Goal: Check status: Check status

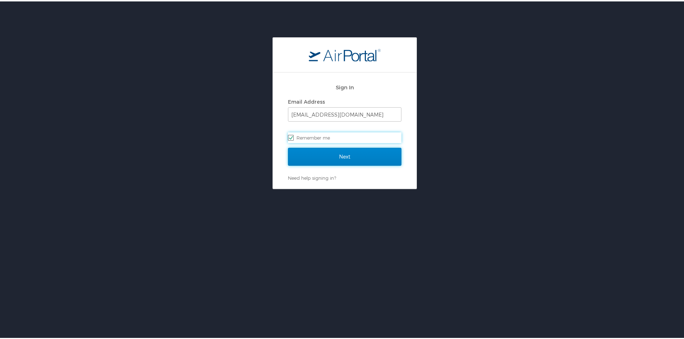
click at [341, 150] on input "Next" at bounding box center [344, 156] width 113 height 18
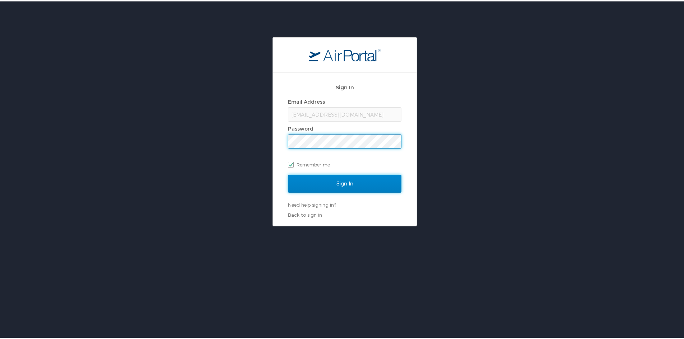
click at [357, 184] on input "Sign In" at bounding box center [344, 182] width 113 height 18
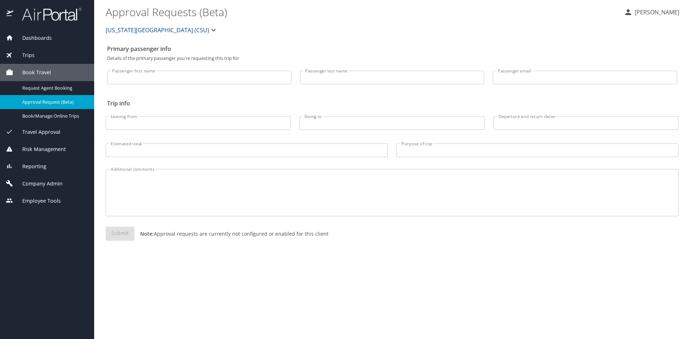
drag, startPoint x: 49, startPoint y: 58, endPoint x: 50, endPoint y: 70, distance: 11.9
click at [49, 58] on div "Trips" at bounding box center [47, 55] width 83 height 8
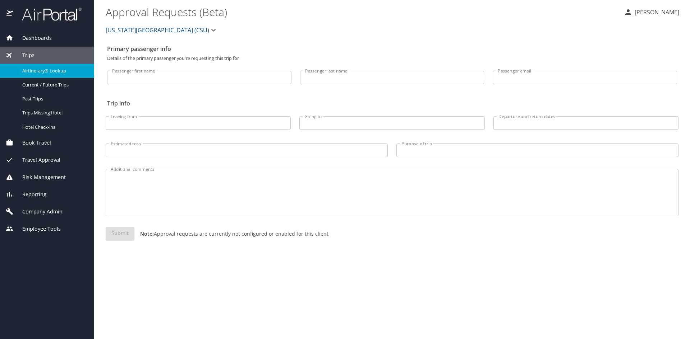
click at [51, 70] on span "Airtinerary® Lookup" at bounding box center [53, 71] width 63 height 7
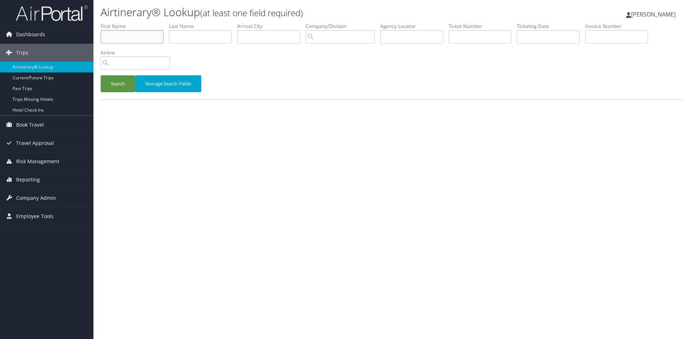
click at [130, 38] on input "text" at bounding box center [132, 36] width 63 height 13
click at [190, 38] on input "text" at bounding box center [200, 36] width 63 height 13
type input "castro"
click at [101, 75] on button "Search" at bounding box center [118, 83] width 34 height 17
drag, startPoint x: 214, startPoint y: 37, endPoint x: 146, endPoint y: 32, distance: 68.1
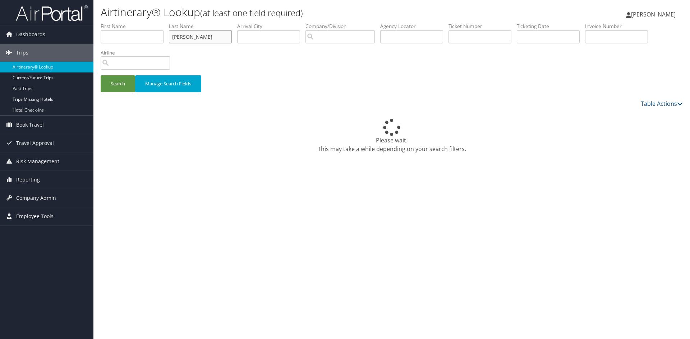
click at [146, 23] on ul "First Name Last Name castro Departure City Arrival City Company/Division Airpor…" at bounding box center [392, 23] width 582 height 0
click at [489, 39] on input "text" at bounding box center [479, 36] width 63 height 13
click at [101, 75] on button "Search" at bounding box center [118, 83] width 34 height 17
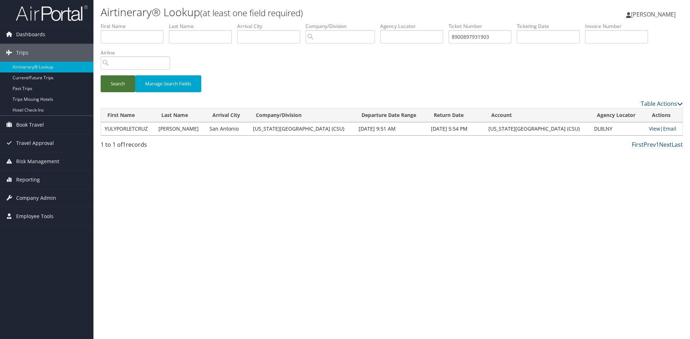
click at [128, 84] on button "Search" at bounding box center [118, 83] width 34 height 17
click at [650, 130] on link "View" at bounding box center [654, 128] width 11 height 7
click at [503, 40] on input "8900897931903" at bounding box center [479, 36] width 63 height 13
click at [101, 75] on button "Search" at bounding box center [118, 83] width 34 height 17
click at [648, 129] on link "View" at bounding box center [653, 128] width 11 height 7
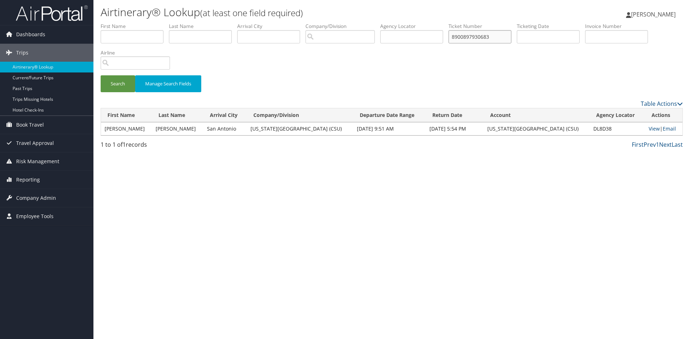
drag, startPoint x: 498, startPoint y: 37, endPoint x: 480, endPoint y: 38, distance: 17.7
click at [480, 38] on input "8900897930683" at bounding box center [479, 36] width 63 height 13
click at [101, 75] on button "Search" at bounding box center [118, 83] width 34 height 17
click at [648, 127] on link "View" at bounding box center [653, 128] width 11 height 7
click at [511, 37] on input "8900897930686" at bounding box center [479, 36] width 63 height 13
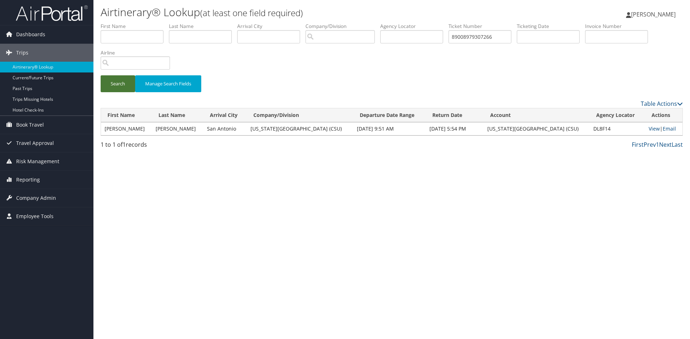
drag, startPoint x: 118, startPoint y: 86, endPoint x: 122, endPoint y: 88, distance: 4.5
click at [119, 86] on button "Search" at bounding box center [118, 83] width 34 height 17
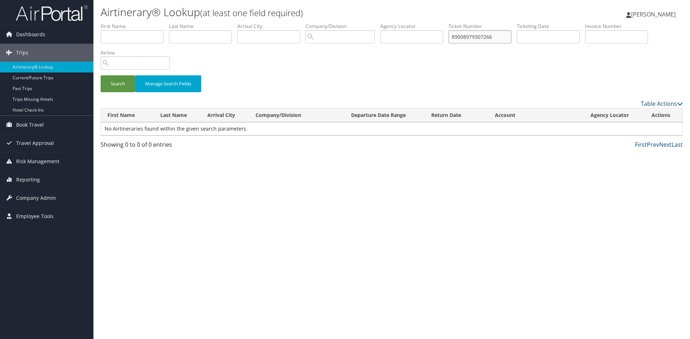
click at [485, 36] on input "89008979307266" at bounding box center [479, 36] width 63 height 13
click at [101, 75] on button "Search" at bounding box center [118, 83] width 34 height 17
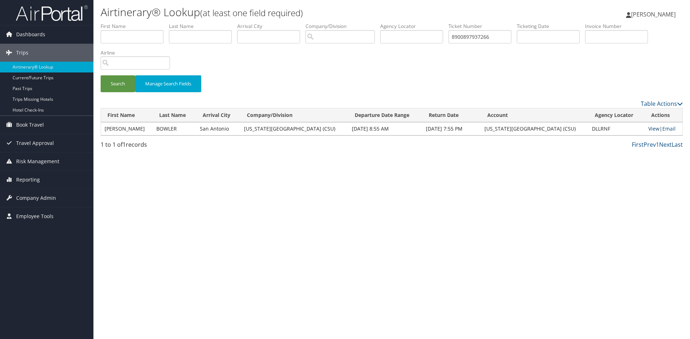
click at [650, 130] on link "View" at bounding box center [653, 128] width 11 height 7
drag, startPoint x: 502, startPoint y: 37, endPoint x: 478, endPoint y: 37, distance: 23.7
click at [478, 37] on input "8900897937266" at bounding box center [479, 36] width 63 height 13
click at [101, 75] on button "Search" at bounding box center [118, 83] width 34 height 17
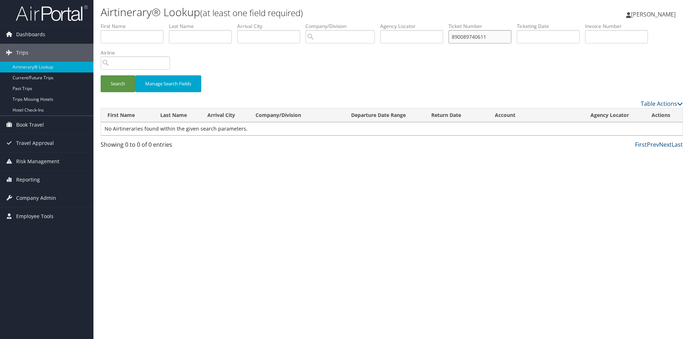
drag, startPoint x: 498, startPoint y: 36, endPoint x: 478, endPoint y: 38, distance: 19.8
click at [478, 38] on input "890089740611" at bounding box center [479, 36] width 63 height 13
click at [101, 75] on button "Search" at bounding box center [118, 83] width 34 height 17
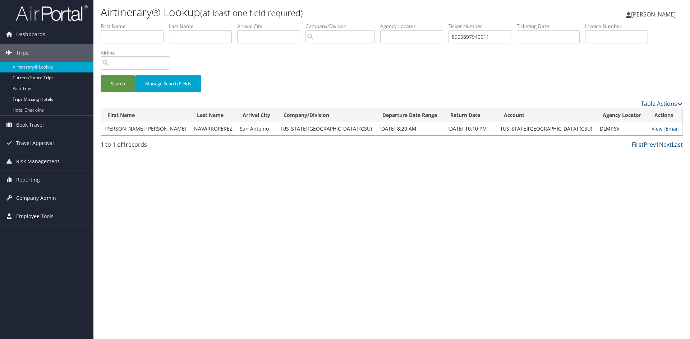
click at [651, 127] on link "View" at bounding box center [656, 128] width 11 height 7
drag, startPoint x: 514, startPoint y: 39, endPoint x: 439, endPoint y: 35, distance: 74.8
click at [446, 23] on ul "First Name Last Name Departure City Arrival City Company/Division Airport/City …" at bounding box center [392, 23] width 582 height 0
click at [122, 83] on button "Search" at bounding box center [118, 83] width 34 height 17
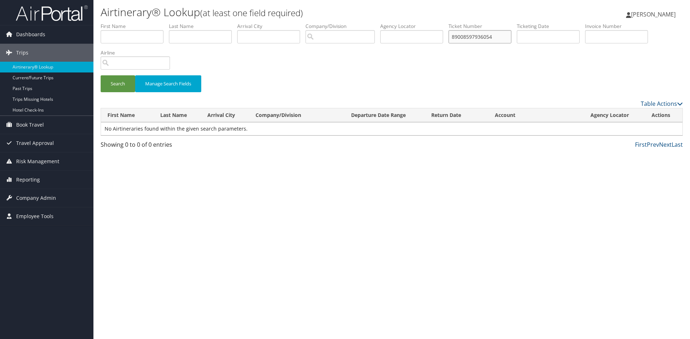
drag, startPoint x: 505, startPoint y: 32, endPoint x: 505, endPoint y: 36, distance: 4.3
click at [505, 35] on input "89008597936054" at bounding box center [479, 36] width 63 height 13
drag, startPoint x: 505, startPoint y: 36, endPoint x: 425, endPoint y: 36, distance: 79.4
click at [444, 23] on ul "First Name Last Name Departure City Arrival City Company/Division Airport/City …" at bounding box center [392, 23] width 582 height 0
click at [101, 75] on button "Search" at bounding box center [118, 83] width 34 height 17
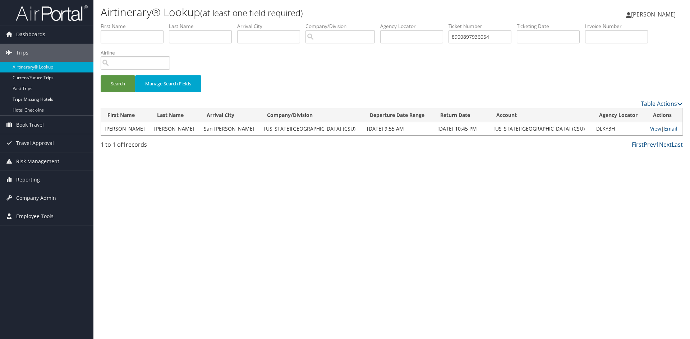
drag, startPoint x: 643, startPoint y: 126, endPoint x: 612, endPoint y: 142, distance: 34.4
click at [646, 126] on td "View | Email" at bounding box center [664, 128] width 36 height 13
click at [650, 128] on link "View" at bounding box center [655, 128] width 11 height 7
drag, startPoint x: 509, startPoint y: 40, endPoint x: 402, endPoint y: 29, distance: 107.9
click at [402, 23] on ul "First Name Last Name Departure City Arrival City Company/Division Airport/City …" at bounding box center [392, 23] width 582 height 0
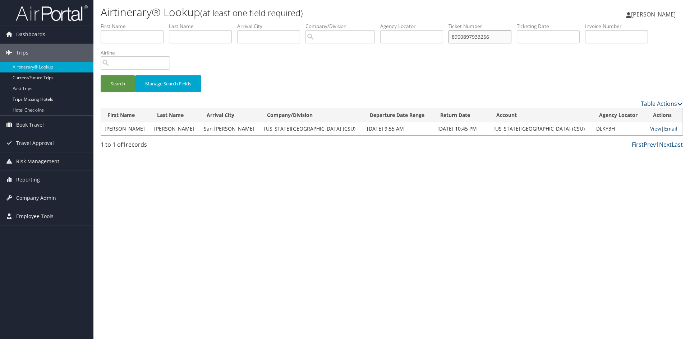
type input "8900897933256"
click at [101, 75] on button "Search" at bounding box center [118, 83] width 34 height 17
click at [653, 130] on link "View" at bounding box center [654, 128] width 11 height 7
